Goal: Information Seeking & Learning: Learn about a topic

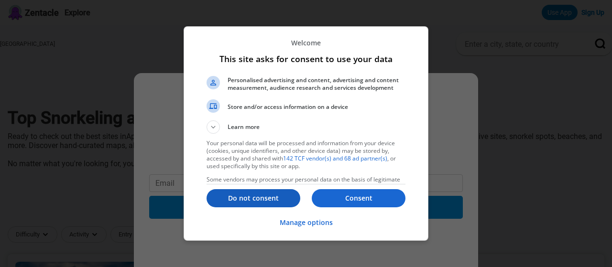
click at [266, 199] on p "Do not consent" at bounding box center [253, 198] width 94 height 10
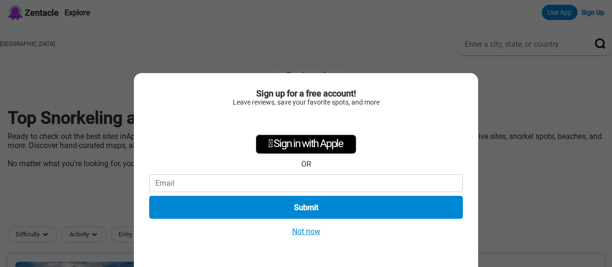
click at [307, 231] on button "Not now" at bounding box center [306, 231] width 34 height 10
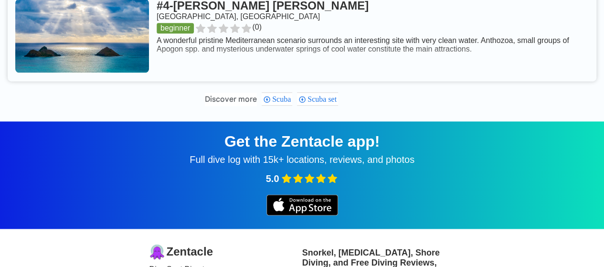
scroll to position [605, 0]
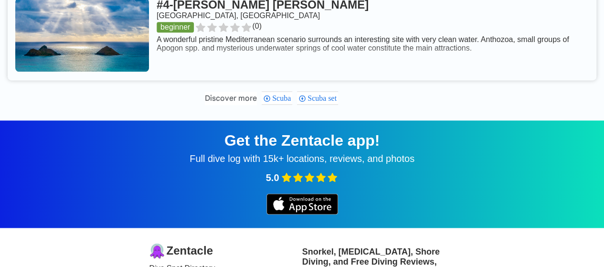
click at [294, 102] on span "Scuba" at bounding box center [282, 98] width 21 height 8
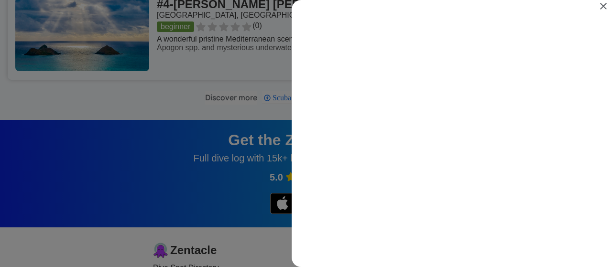
scroll to position [0, 0]
click at [602, 5] on icon "Close" at bounding box center [603, 6] width 7 height 7
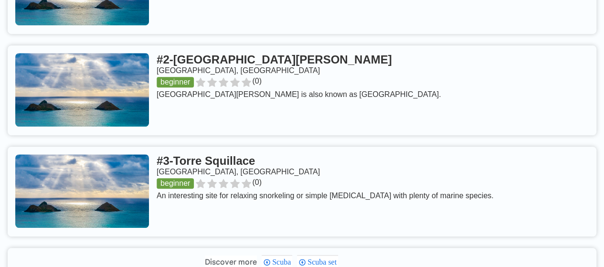
scroll to position [304, 0]
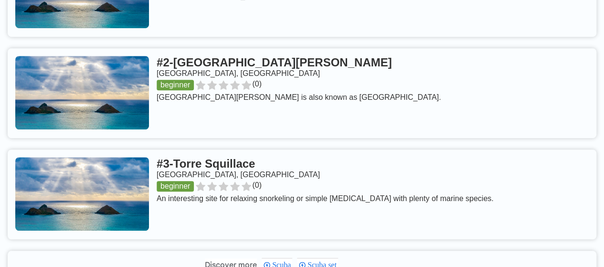
click at [236, 77] on link at bounding box center [302, 93] width 589 height 90
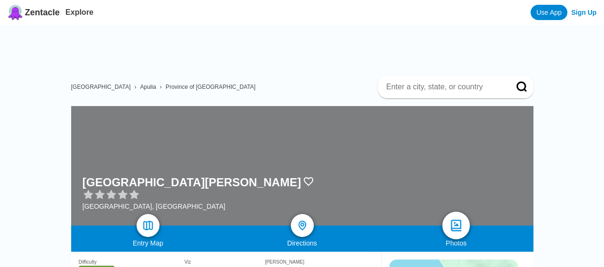
click at [456, 227] on img at bounding box center [457, 226] width 14 height 14
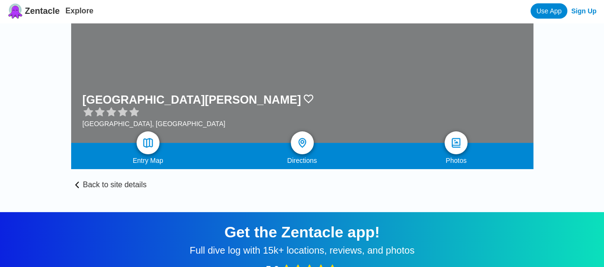
scroll to position [1, 0]
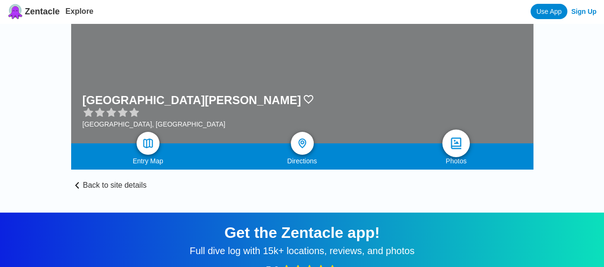
click at [455, 139] on img at bounding box center [457, 144] width 14 height 14
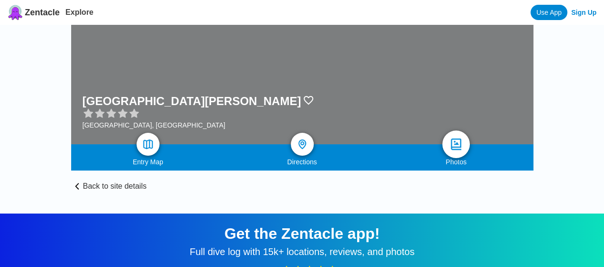
click at [453, 145] on img at bounding box center [457, 145] width 14 height 14
click at [143, 146] on img at bounding box center [148, 145] width 14 height 14
